Goal: Information Seeking & Learning: Learn about a topic

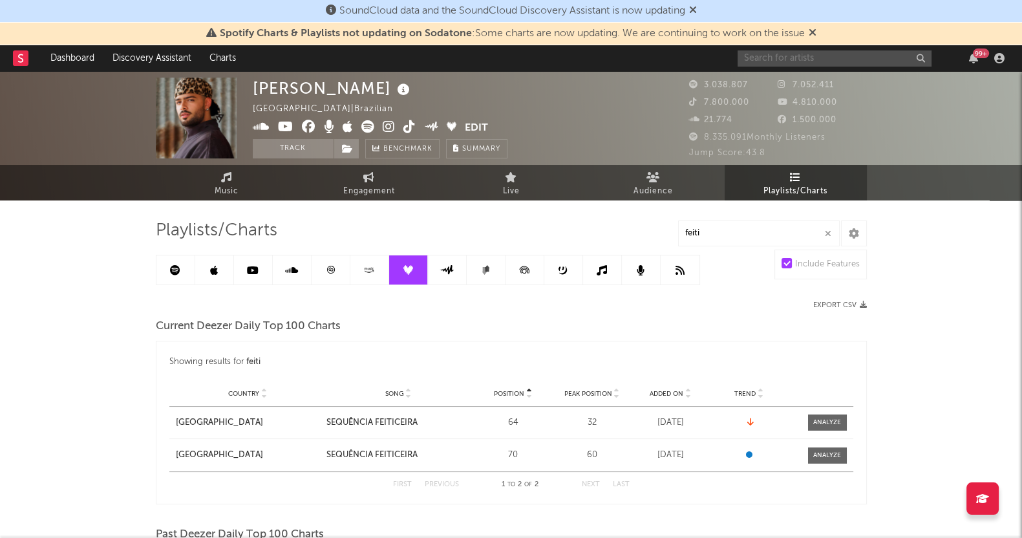
click at [809, 63] on input "text" at bounding box center [835, 58] width 194 height 16
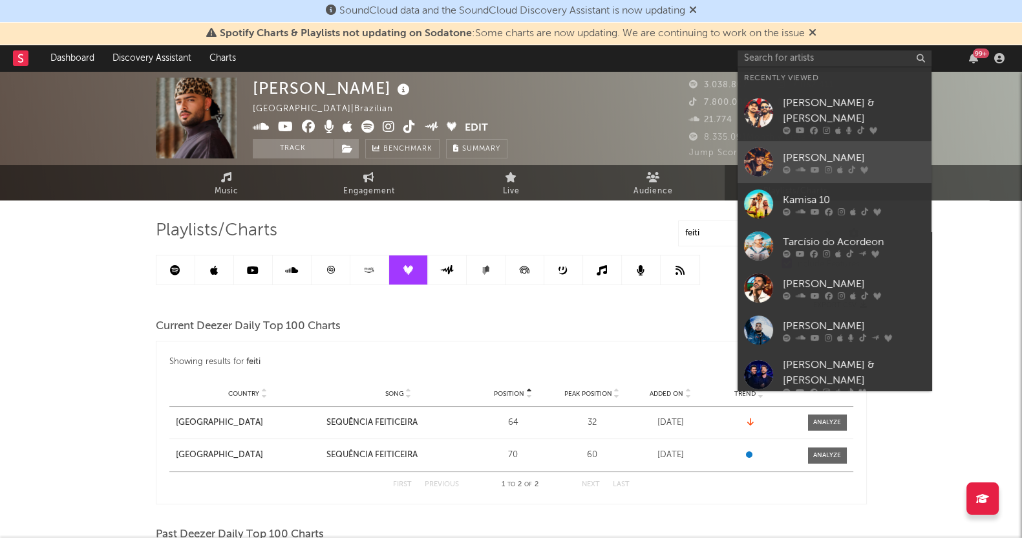
click at [819, 154] on div "[PERSON_NAME]" at bounding box center [854, 158] width 142 height 16
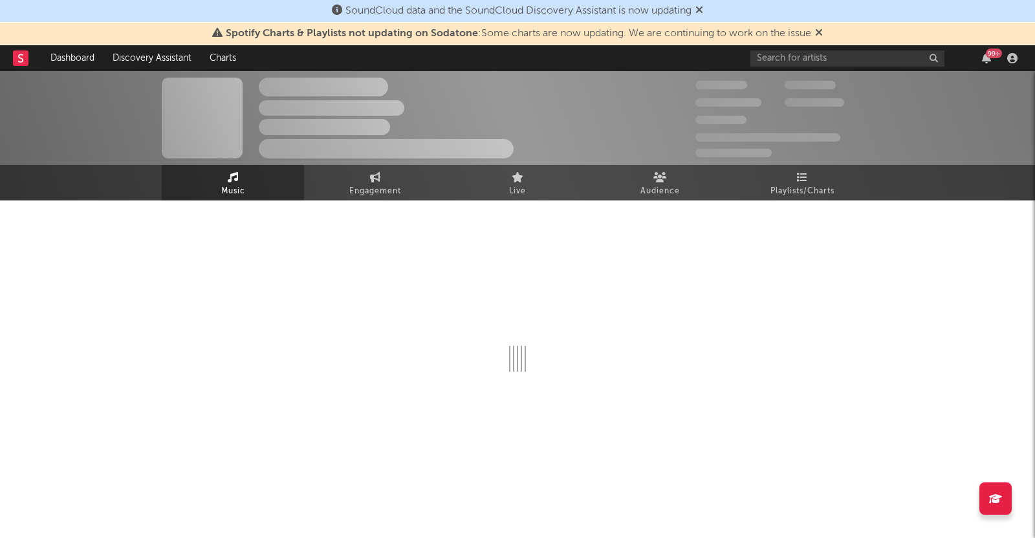
select select "6m"
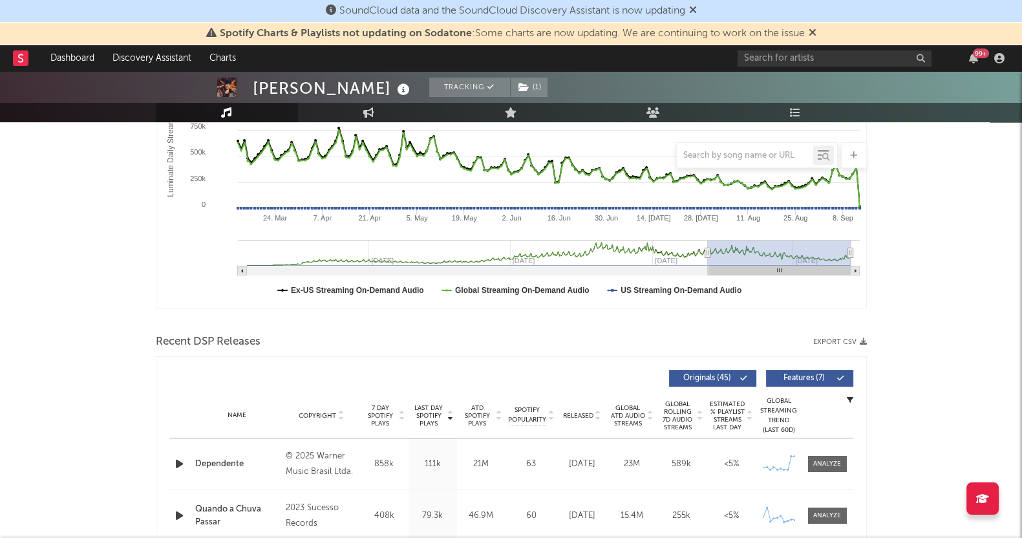
scroll to position [323, 0]
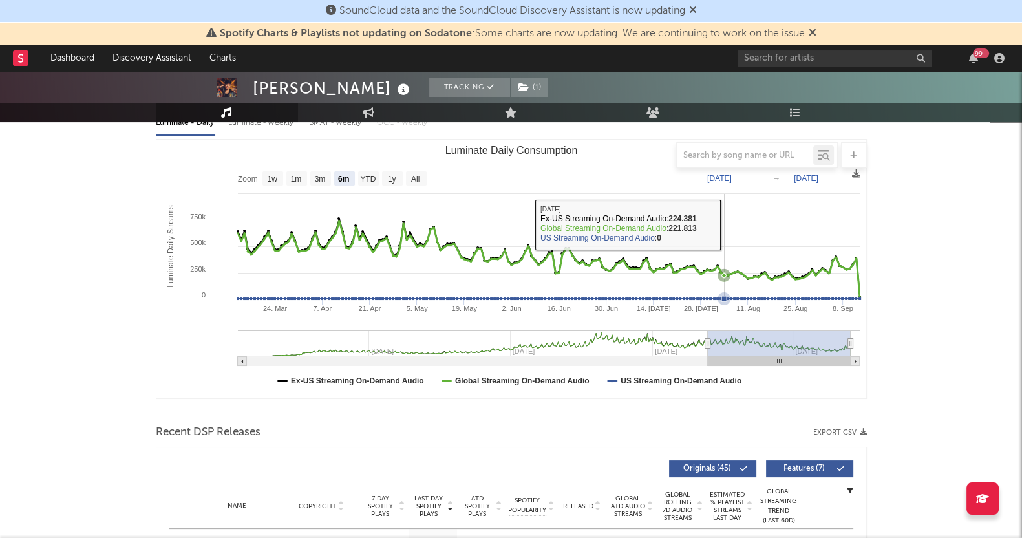
scroll to position [161, 0]
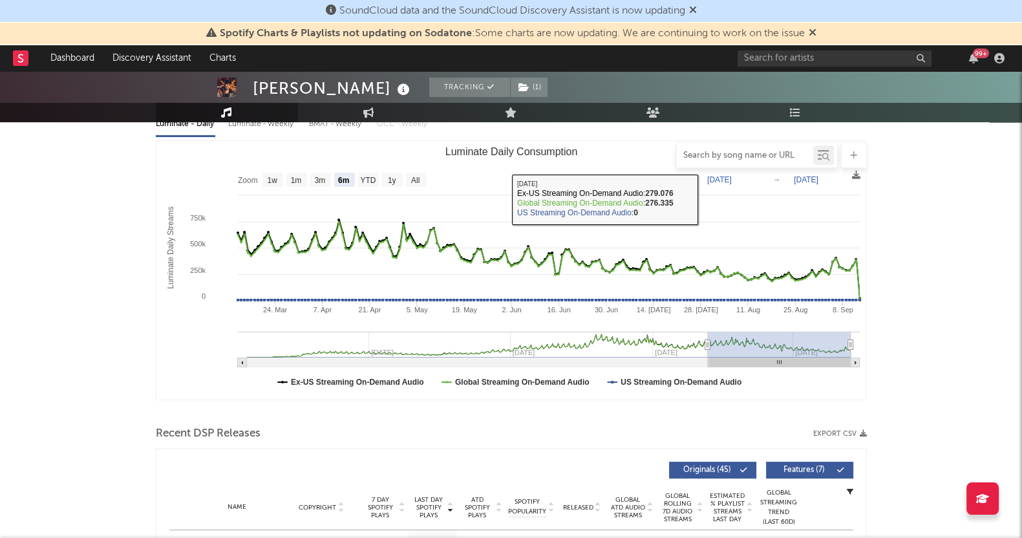
click at [717, 159] on input "text" at bounding box center [745, 156] width 136 height 10
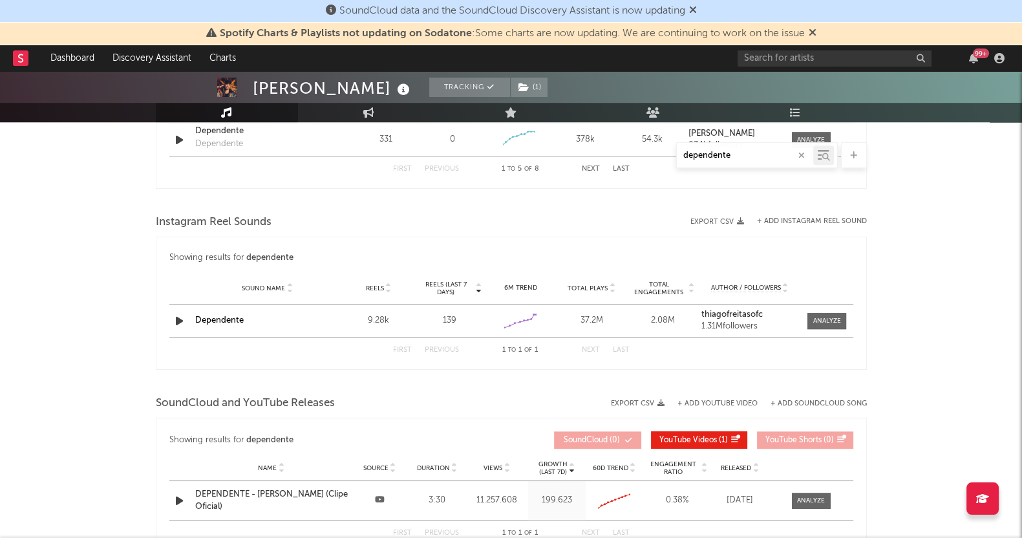
scroll to position [928, 0]
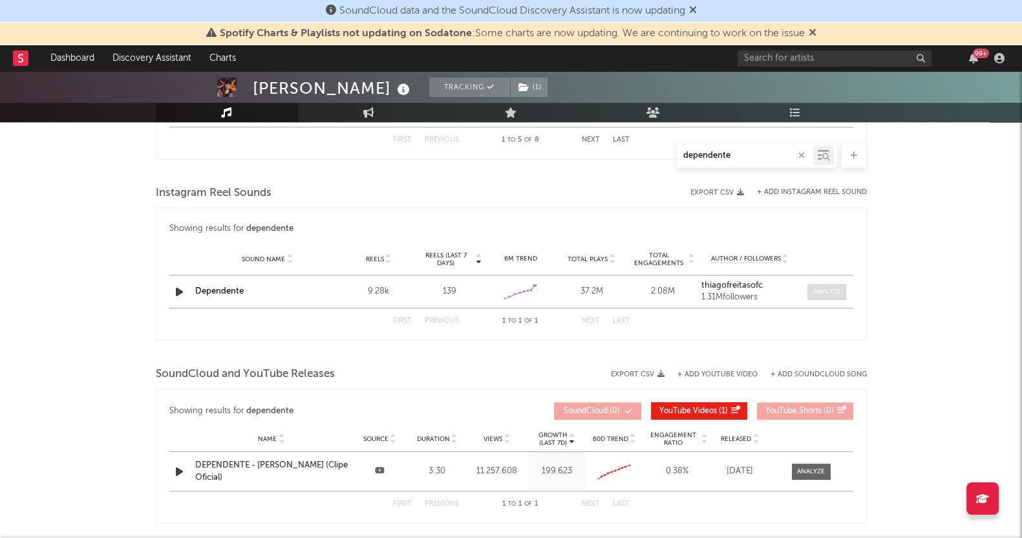
type input "dependente"
click at [817, 287] on div at bounding box center [827, 292] width 28 height 10
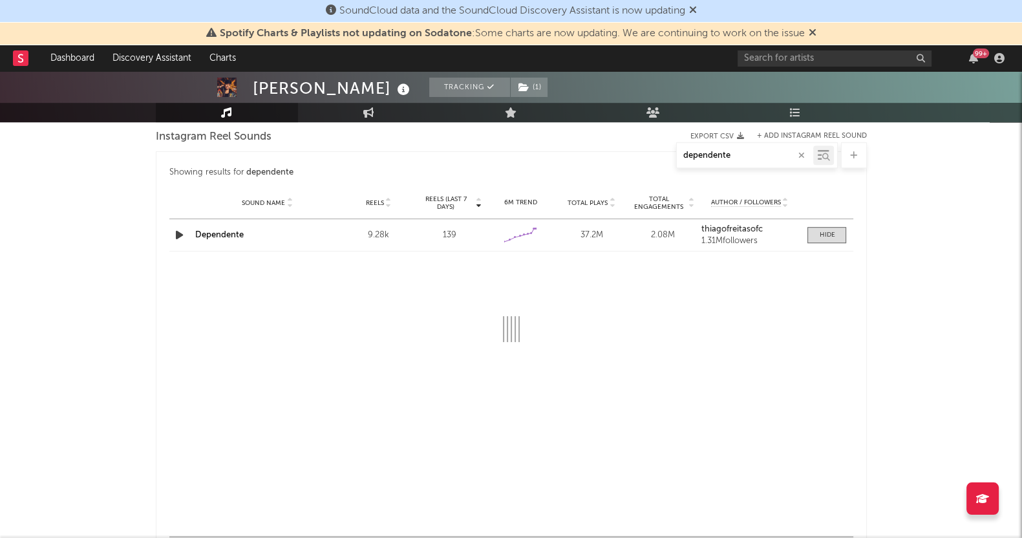
scroll to position [1009, 0]
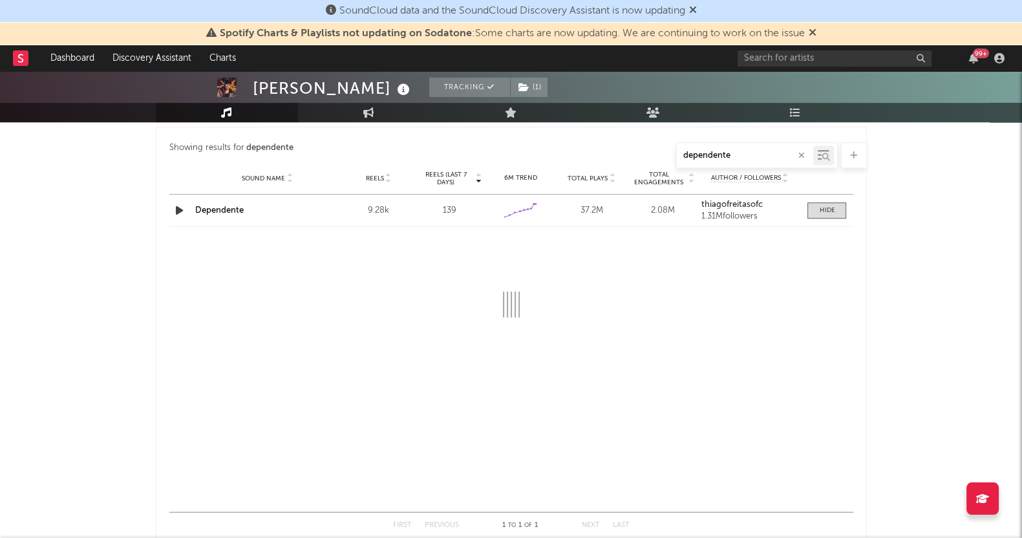
select select "6m"
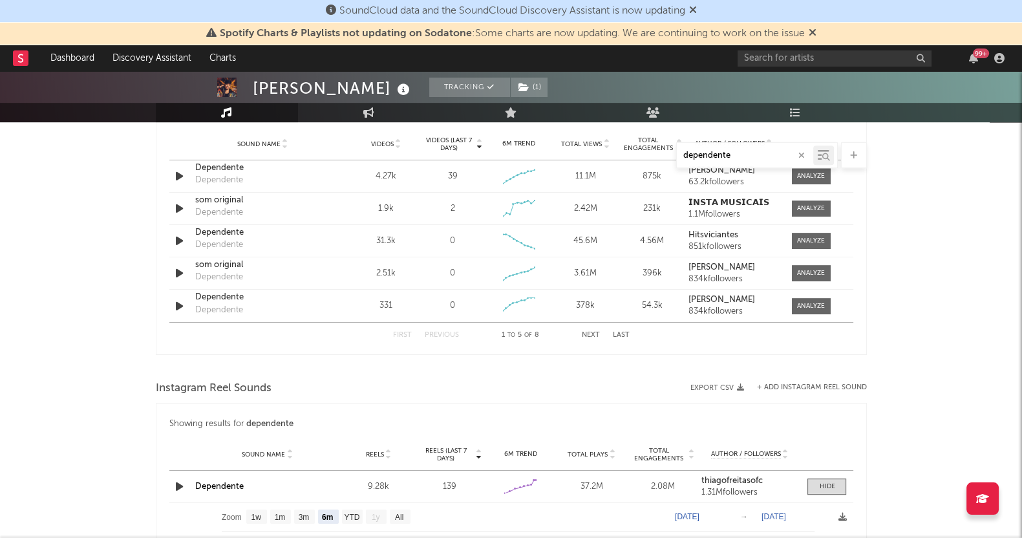
scroll to position [847, 0]
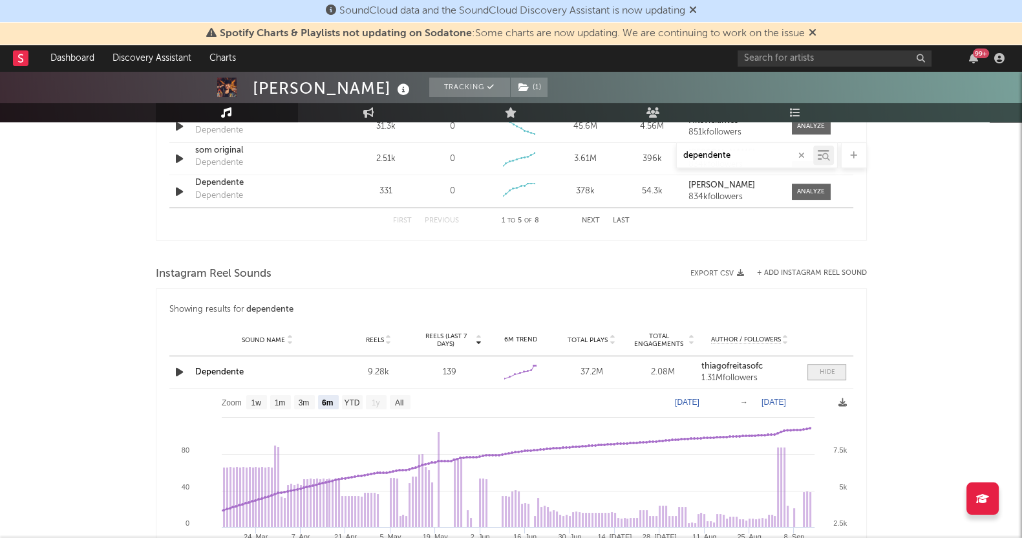
click at [830, 371] on div at bounding box center [827, 372] width 16 height 10
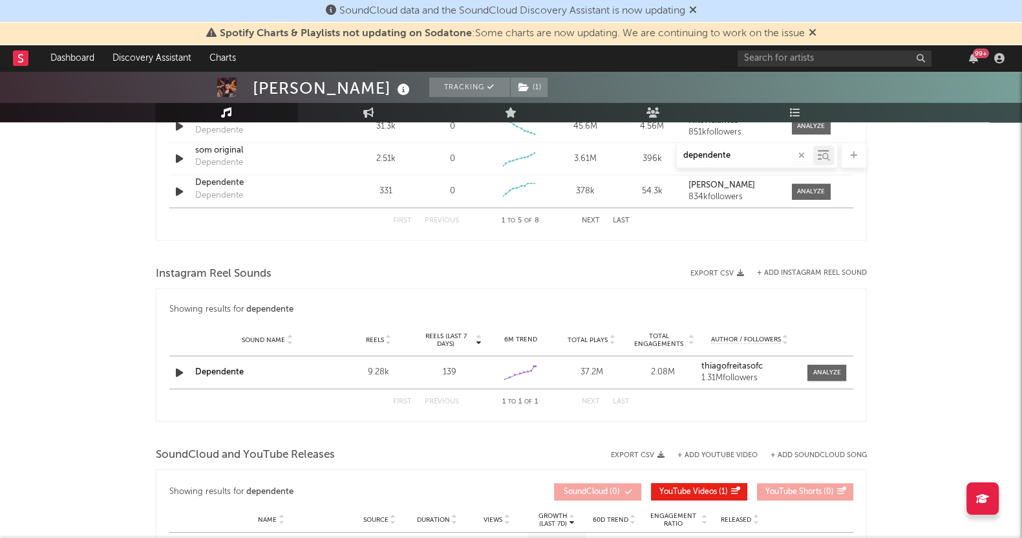
scroll to position [685, 0]
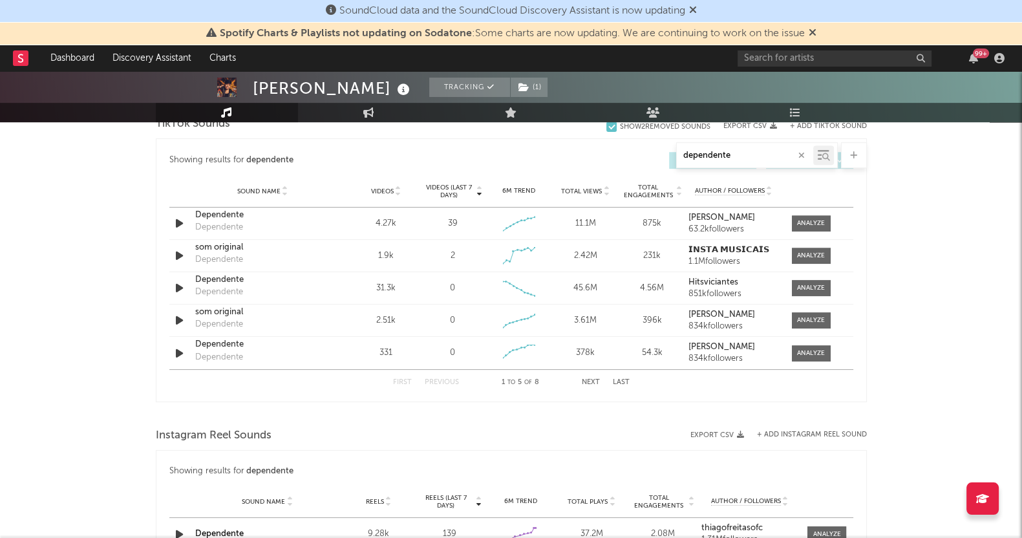
drag, startPoint x: 973, startPoint y: 314, endPoint x: 881, endPoint y: 260, distance: 107.2
click at [970, 314] on div "[PERSON_NAME] Tracking ( 1 ) [GEOGRAPHIC_DATA] | Brazilian Edit Tracking ( 1 ) …" at bounding box center [511, 125] width 1022 height 1478
